Goal: Contribute content: Contribute content

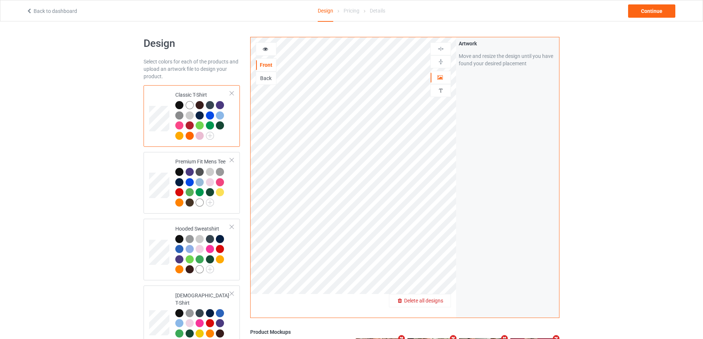
click at [437, 300] on span "Delete all designs" at bounding box center [423, 301] width 39 height 6
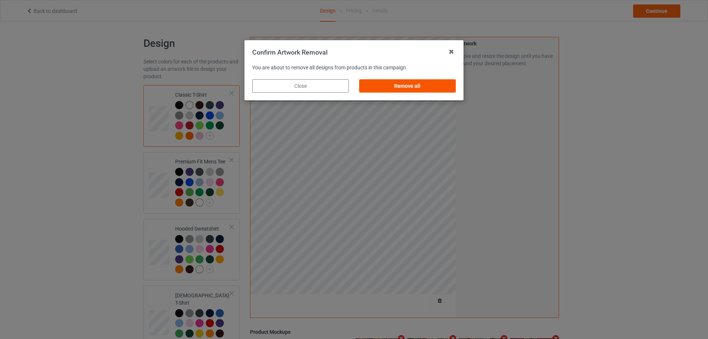
click at [446, 85] on div "Remove all" at bounding box center [407, 85] width 97 height 13
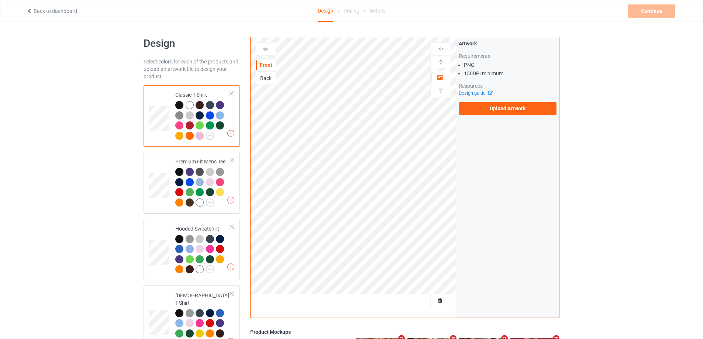
click at [519, 116] on div "Artwork Requirements PNG 150 DPI minimum Resources Design guide Upload Artwork" at bounding box center [507, 77] width 103 height 80
click at [519, 113] on label "Upload Artwork" at bounding box center [508, 108] width 98 height 13
click at [0, 0] on input "Upload Artwork" at bounding box center [0, 0] width 0 height 0
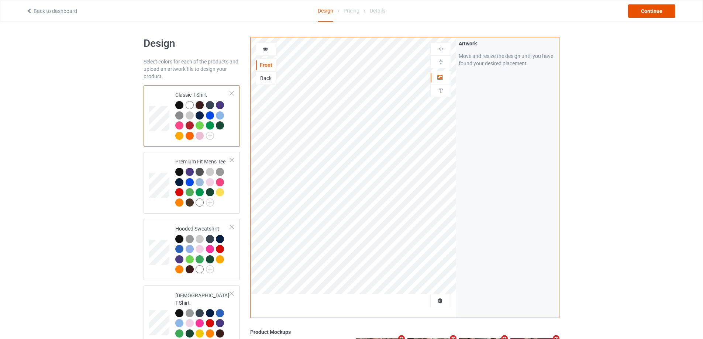
click at [661, 16] on div "Continue" at bounding box center [651, 10] width 47 height 13
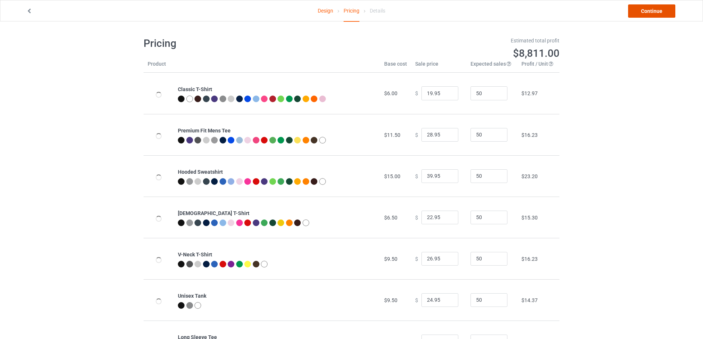
click at [660, 16] on link "Continue" at bounding box center [651, 10] width 47 height 13
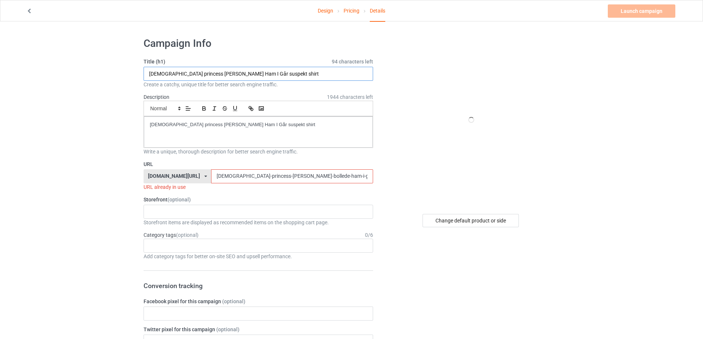
paste input "Worldwide Girl Big Time Rush"
drag, startPoint x: 90, startPoint y: 68, endPoint x: 267, endPoint y: 128, distance: 187.0
type input "Worldwide Girl Big Time Rush shirt"
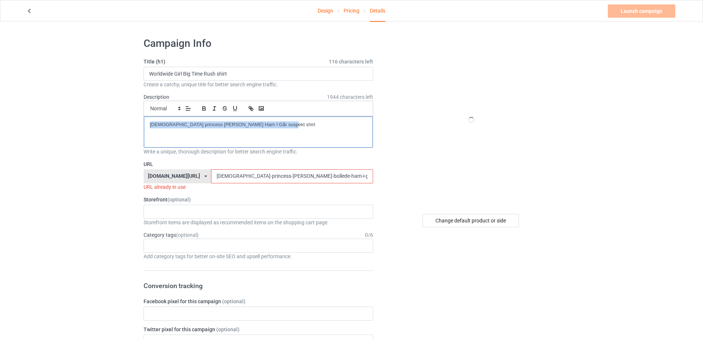
drag, startPoint x: 268, startPoint y: 125, endPoint x: 67, endPoint y: 124, distance: 201.5
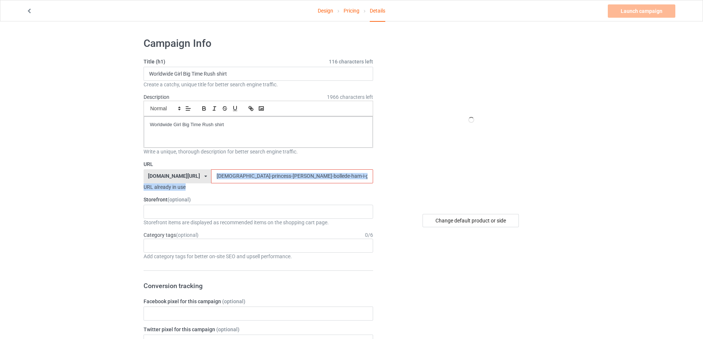
drag, startPoint x: 275, startPoint y: 176, endPoint x: 121, endPoint y: 174, distance: 154.2
click at [323, 174] on input "[DEMOGRAPHIC_DATA]-princess-[PERSON_NAME]-bollede-ham-i-gr-suspekt-" at bounding box center [292, 176] width 162 height 14
drag, startPoint x: 324, startPoint y: 176, endPoint x: 115, endPoint y: 176, distance: 208.5
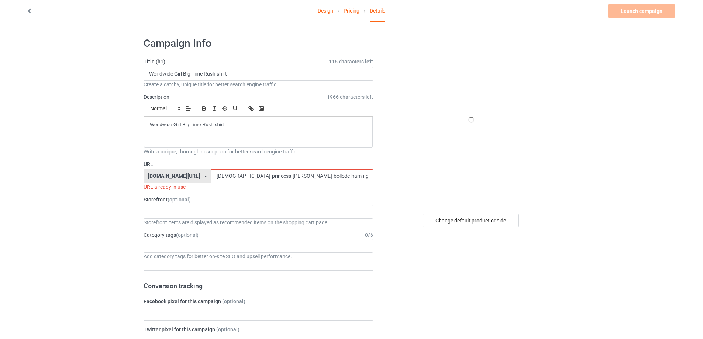
paste input "worldwide-girl-big-time-rush-shirt"
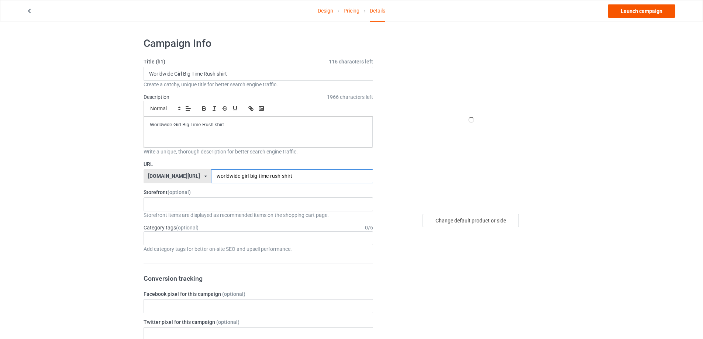
type input "worldwide-girl-big-time-rush-shirt"
click at [650, 13] on link "Launch campaign" at bounding box center [642, 10] width 68 height 13
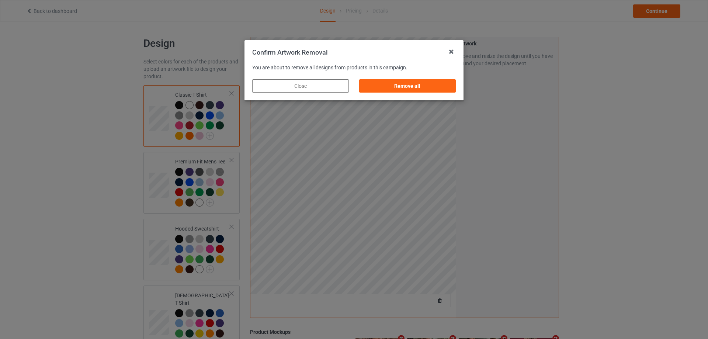
click at [444, 96] on div "Remove all" at bounding box center [407, 86] width 107 height 24
click at [446, 92] on div "Remove all" at bounding box center [407, 85] width 97 height 13
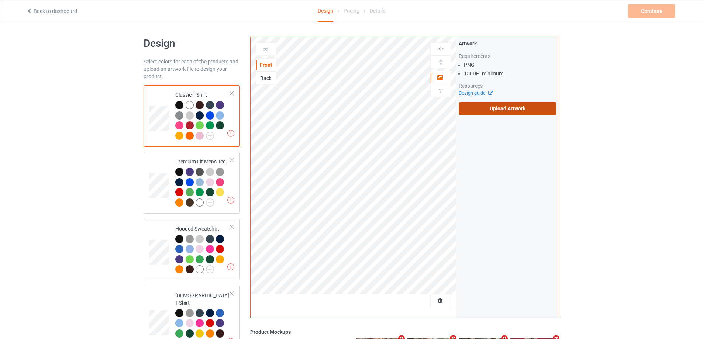
click at [484, 109] on label "Upload Artwork" at bounding box center [508, 108] width 98 height 13
click at [0, 0] on input "Upload Artwork" at bounding box center [0, 0] width 0 height 0
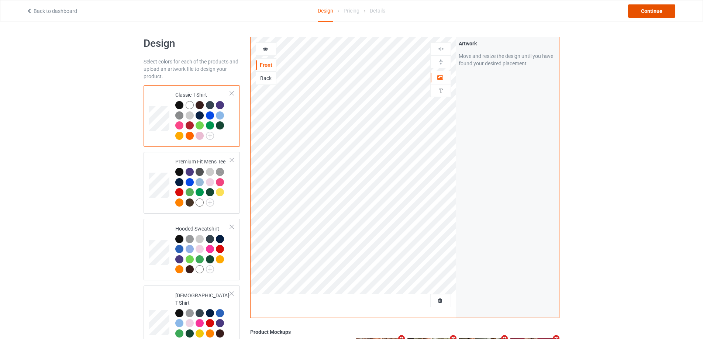
click at [662, 5] on div "Continue" at bounding box center [651, 10] width 47 height 13
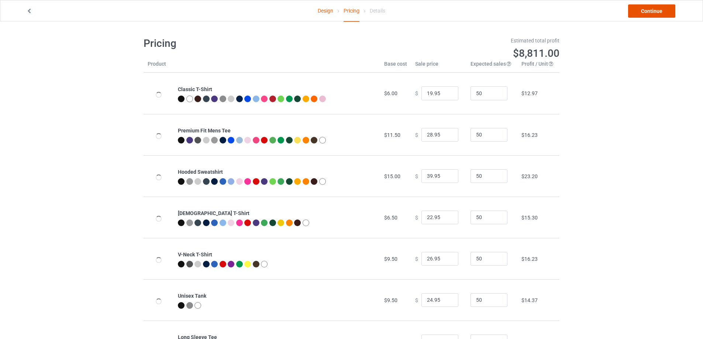
click at [664, 8] on link "Continue" at bounding box center [651, 10] width 47 height 13
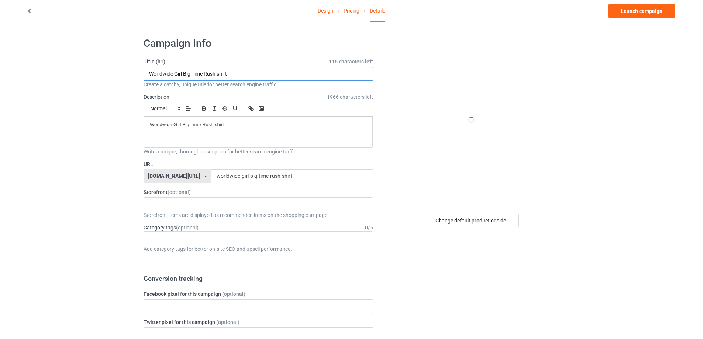
paste input "Kill The Precedent S"
drag, startPoint x: 239, startPoint y: 76, endPoint x: 237, endPoint y: 118, distance: 42.8
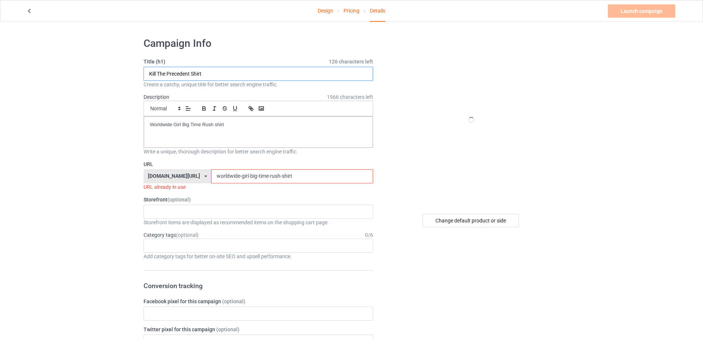
type input "Kill The Precedent Shirt"
drag, startPoint x: 57, startPoint y: 131, endPoint x: 68, endPoint y: 139, distance: 13.4
drag, startPoint x: 282, startPoint y: 186, endPoint x: 277, endPoint y: 181, distance: 6.5
click at [277, 181] on div "URL teechip.com/ teetrendus.com/ teechip.com/ 5cd2f964b197f721e1cad219 587d0d41…" at bounding box center [258, 175] width 229 height 30
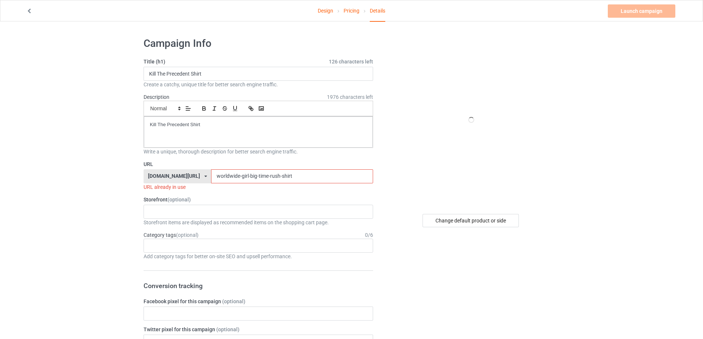
drag, startPoint x: 125, startPoint y: 162, endPoint x: 118, endPoint y: 162, distance: 6.6
paste input "kill-the-precedent"
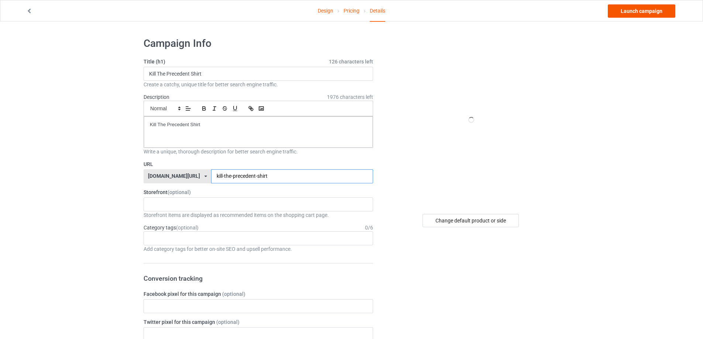
type input "kill-the-precedent-shirt"
click at [649, 8] on link "Launch campaign" at bounding box center [642, 10] width 68 height 13
